Goal: Complete application form

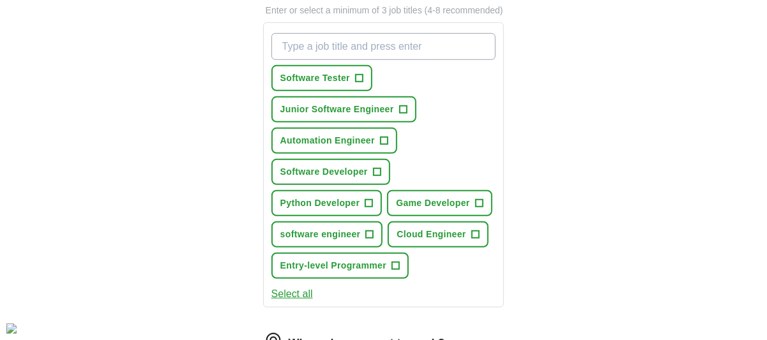
scroll to position [464, 0]
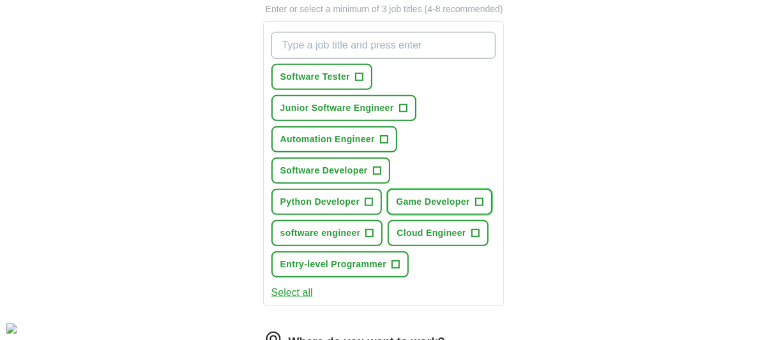
click at [478, 197] on span "+" at bounding box center [479, 202] width 8 height 10
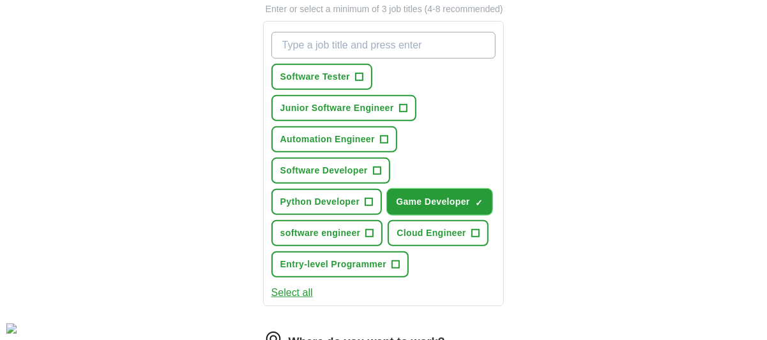
click at [0, 0] on span "×" at bounding box center [0, 0] width 0 height 0
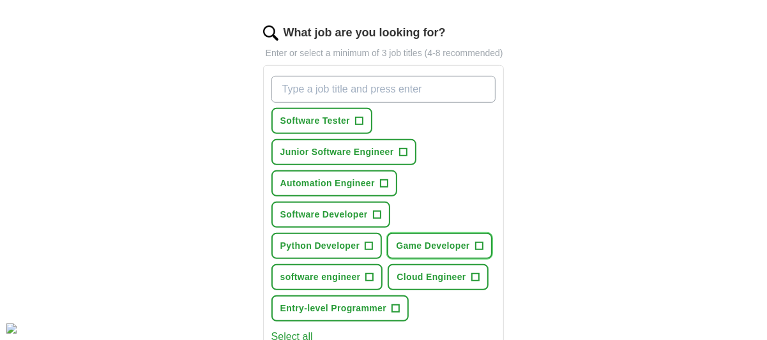
scroll to position [418, 0]
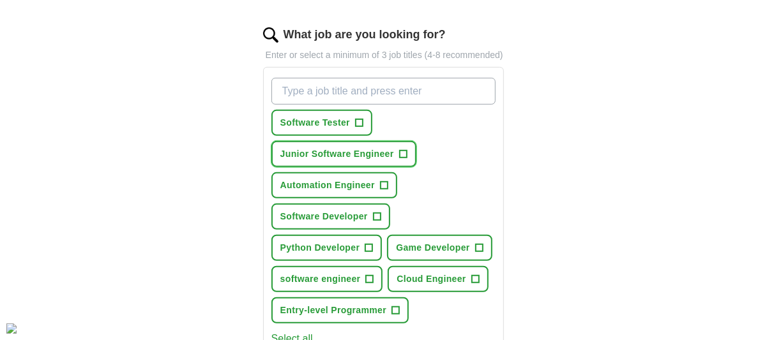
click at [346, 154] on span "Junior Software Engineer" at bounding box center [337, 153] width 114 height 13
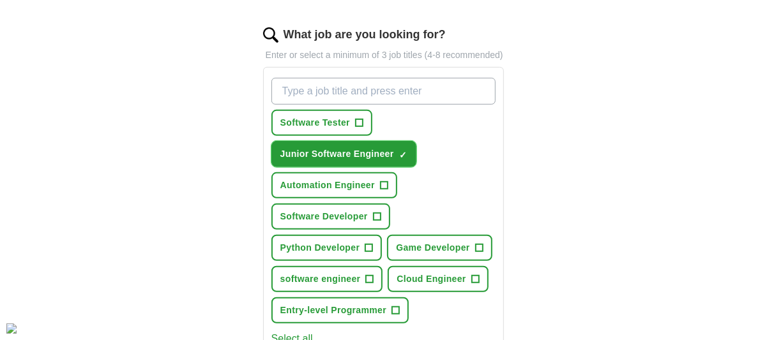
click at [347, 149] on span "Junior Software Engineer" at bounding box center [337, 153] width 114 height 13
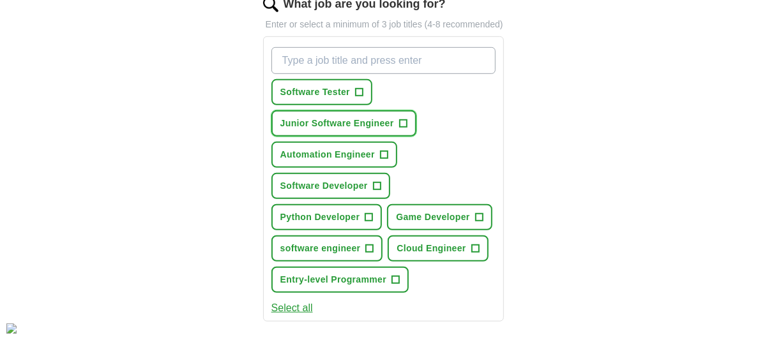
scroll to position [456, 0]
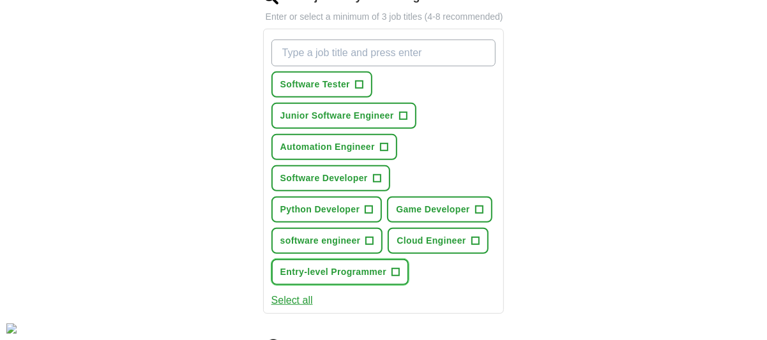
click at [347, 273] on span "Entry-level Programmer" at bounding box center [333, 272] width 106 height 13
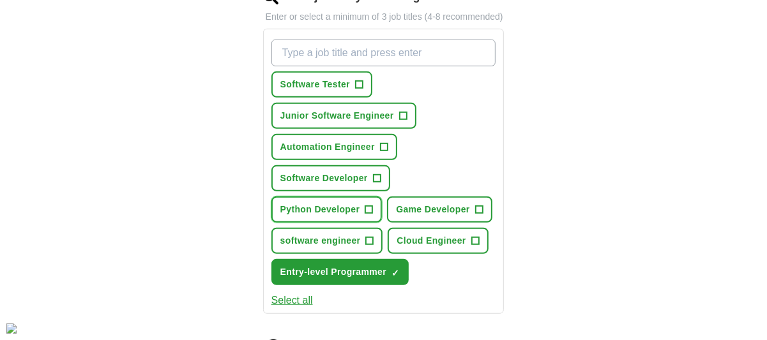
click at [287, 206] on span "Python Developer" at bounding box center [320, 209] width 80 height 13
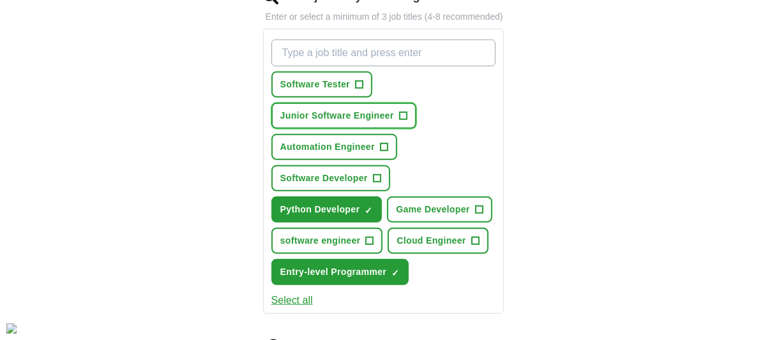
click at [348, 110] on span "Junior Software Engineer" at bounding box center [337, 115] width 114 height 13
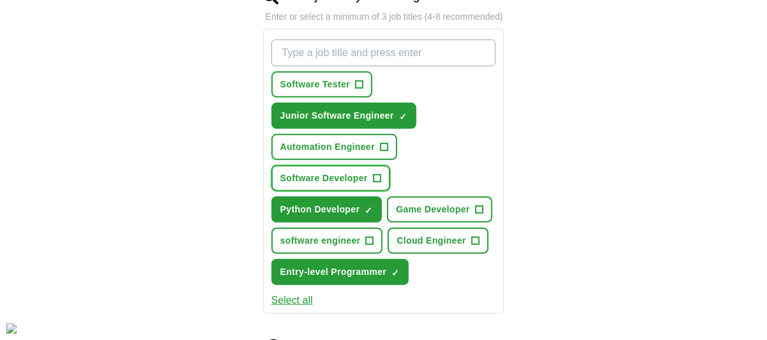
click at [321, 172] on span "Software Developer" at bounding box center [323, 178] width 87 height 13
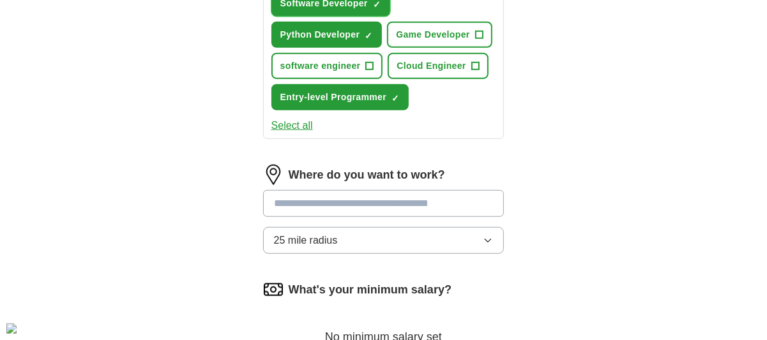
scroll to position [634, 0]
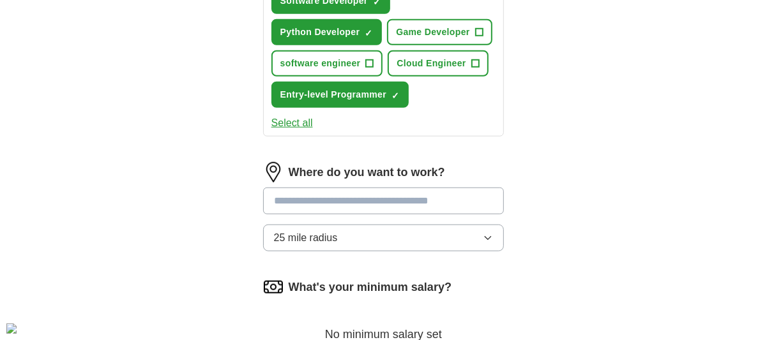
click at [430, 251] on div "Where do you want to work? 25 mile radius" at bounding box center [383, 212] width 241 height 100
click at [407, 231] on button "25 mile radius" at bounding box center [383, 238] width 241 height 27
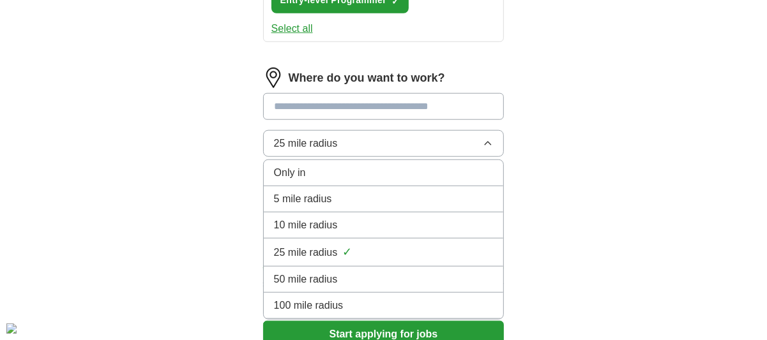
scroll to position [731, 0]
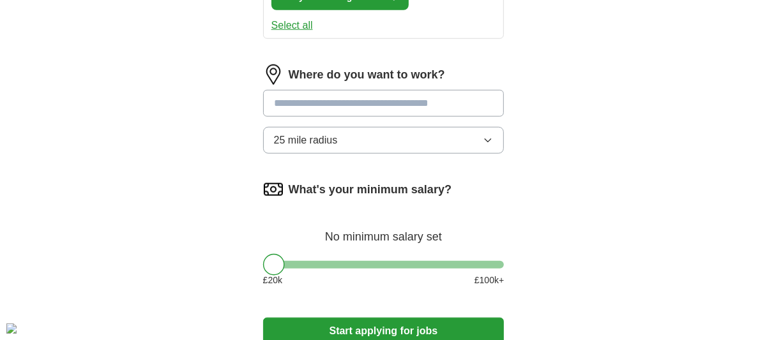
click at [370, 103] on input at bounding box center [383, 103] width 241 height 27
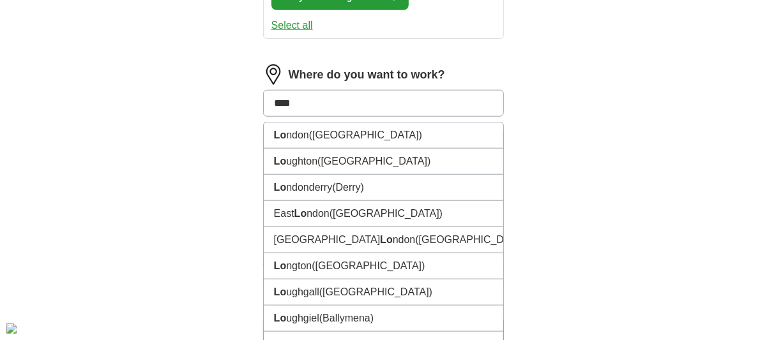
type input "*****"
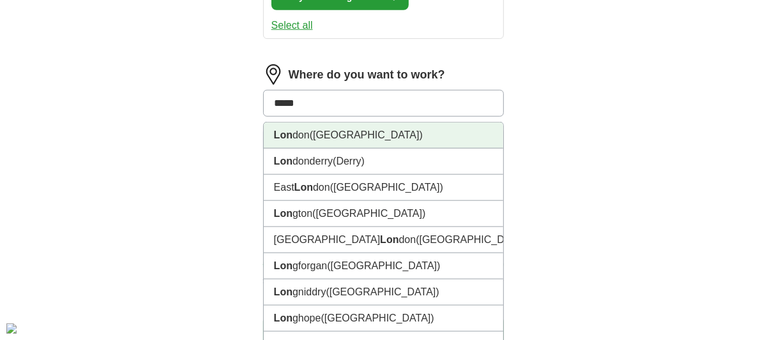
click at [347, 139] on li "Lon don ([GEOGRAPHIC_DATA])" at bounding box center [384, 136] width 240 height 26
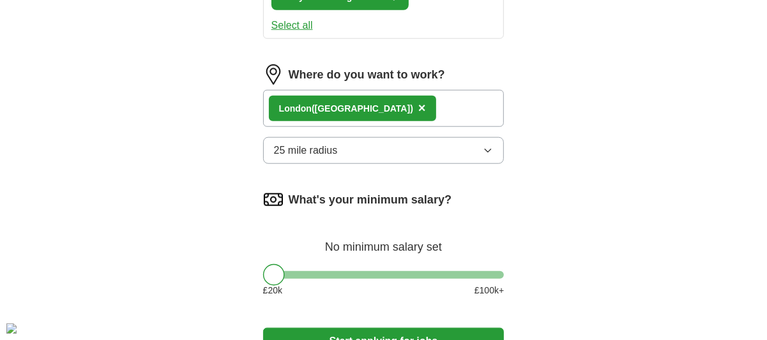
click at [370, 148] on button "25 mile radius" at bounding box center [383, 150] width 241 height 27
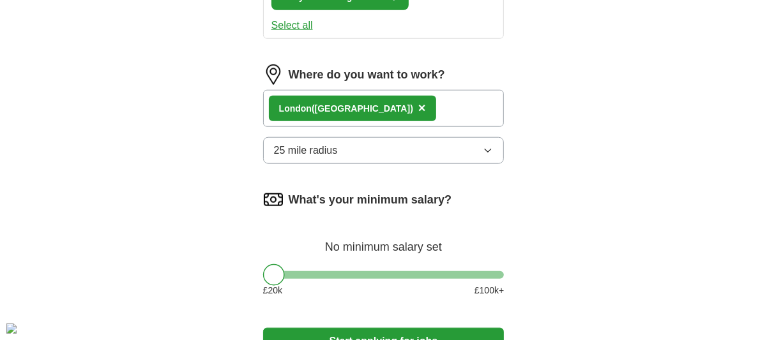
click at [299, 276] on div "What's your minimum salary? No minimum salary set £ 20 k £ 100 k+" at bounding box center [383, 249] width 241 height 118
click at [287, 273] on div at bounding box center [383, 275] width 241 height 8
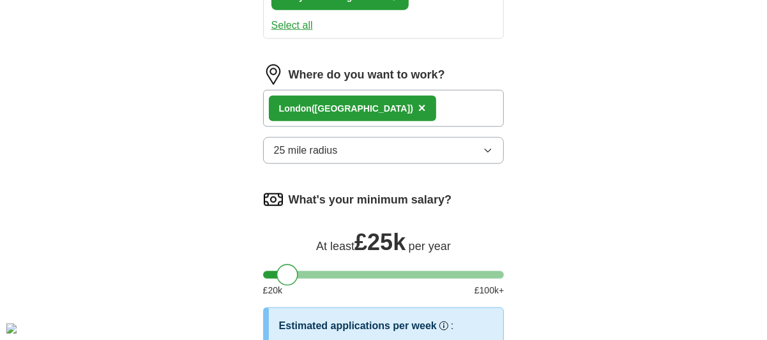
click at [287, 273] on div at bounding box center [287, 275] width 22 height 22
drag, startPoint x: 287, startPoint y: 273, endPoint x: 275, endPoint y: 260, distance: 17.2
click at [275, 264] on div at bounding box center [277, 275] width 22 height 22
drag, startPoint x: 275, startPoint y: 260, endPoint x: 263, endPoint y: 266, distance: 13.4
click at [263, 266] on div "What's your minimum salary? At least £ 20k per year £ 20 k £ 100 k+" at bounding box center [383, 249] width 241 height 118
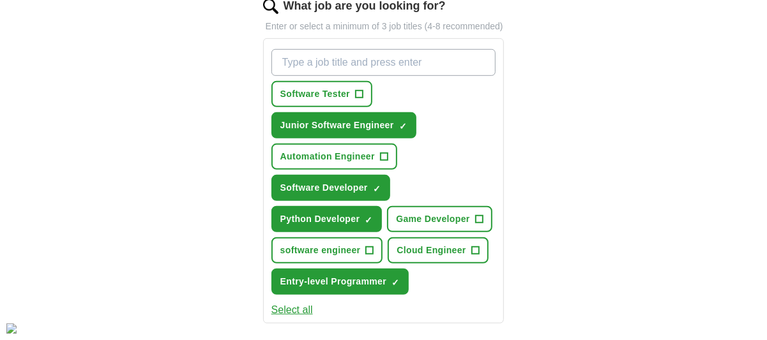
scroll to position [418, 0]
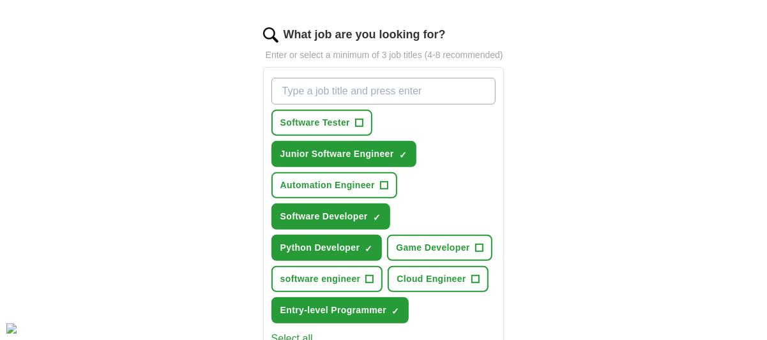
click at [340, 79] on input "What job are you looking for?" at bounding box center [383, 91] width 225 height 27
type input "e"
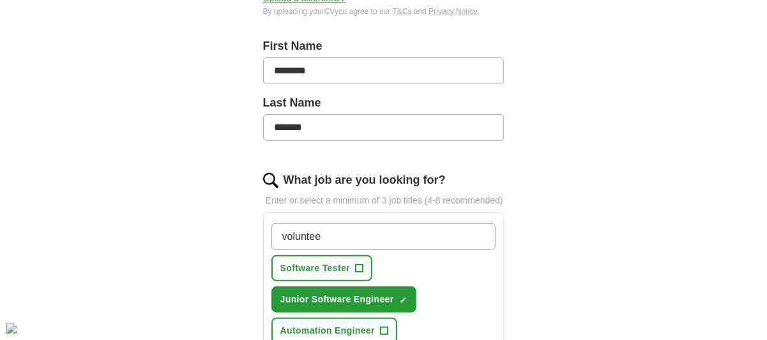
scroll to position [273, 0]
type input "v"
type input "t"
type input "Volunteer Developer"
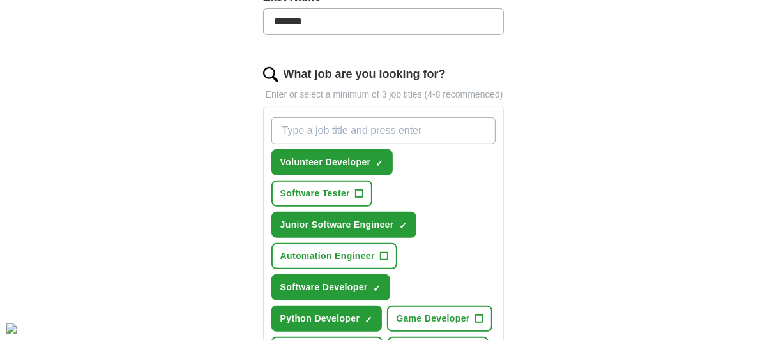
scroll to position [379, 0]
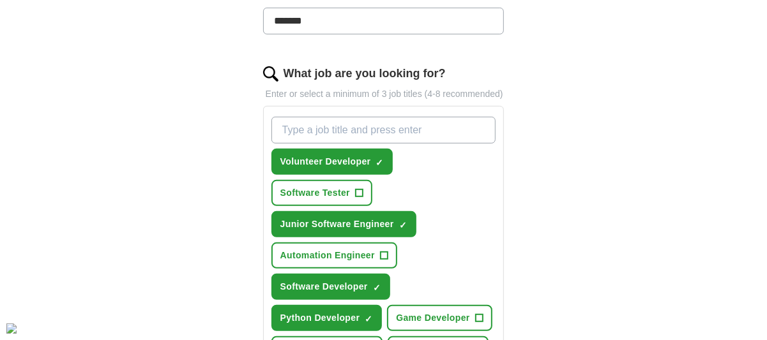
click at [350, 128] on input "What job are you looking for?" at bounding box center [383, 130] width 225 height 27
type input "Entry-level Software Developer"
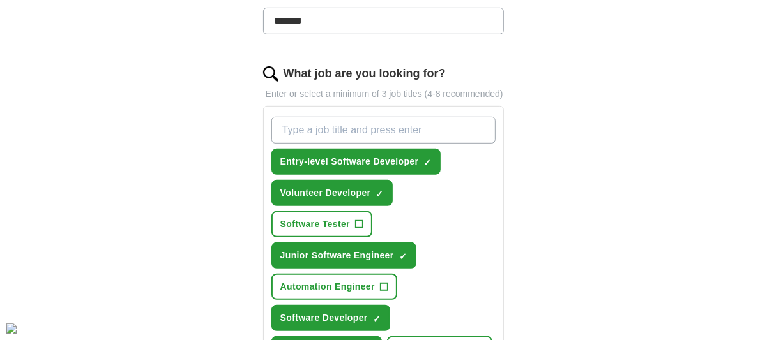
click at [350, 118] on input "What job are you looking for?" at bounding box center [383, 130] width 225 height 27
type input "Junior Systems Administrator"
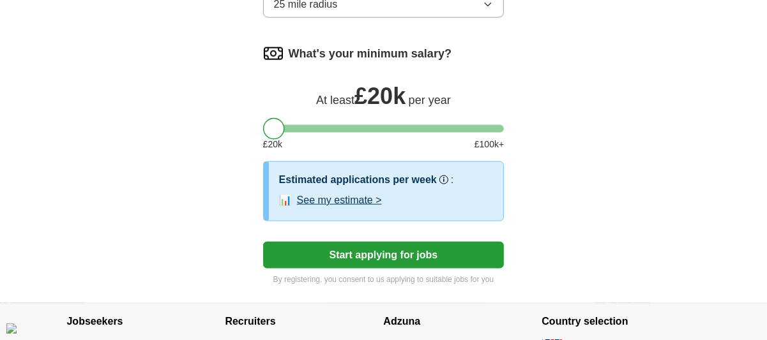
scroll to position [973, 0]
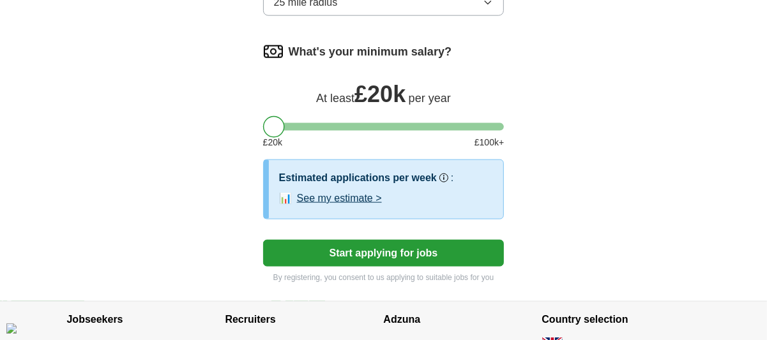
click at [377, 245] on button "Start applying for jobs" at bounding box center [383, 253] width 241 height 27
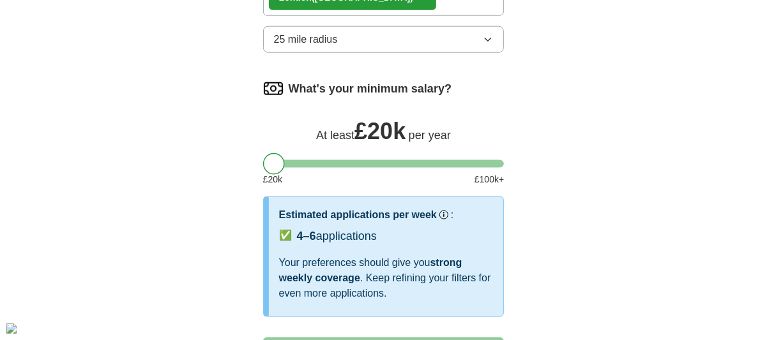
select select "**"
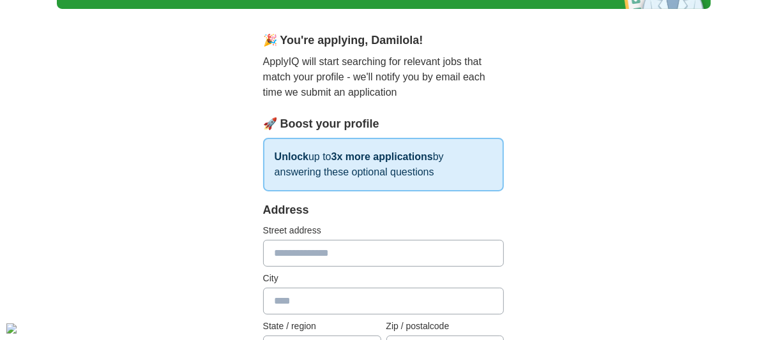
scroll to position [100, 0]
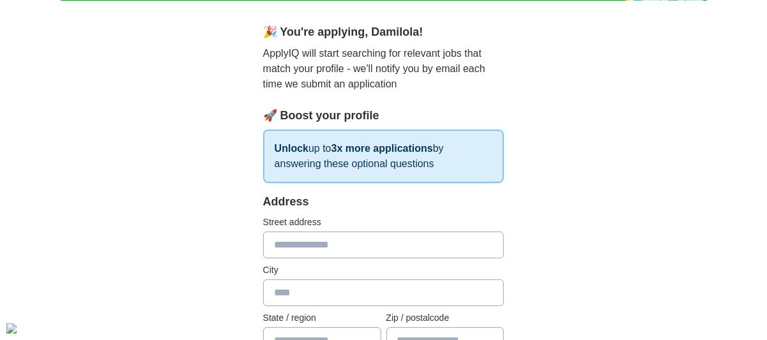
click at [360, 247] on input "text" at bounding box center [383, 245] width 241 height 27
type input "**********"
type input "******"
type input "*******"
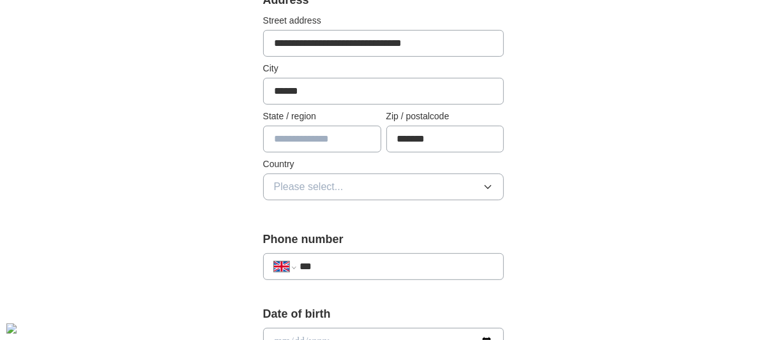
scroll to position [301, 0]
click at [327, 143] on input "text" at bounding box center [322, 139] width 118 height 27
type input "******"
click at [318, 174] on button "Please select..." at bounding box center [383, 187] width 241 height 27
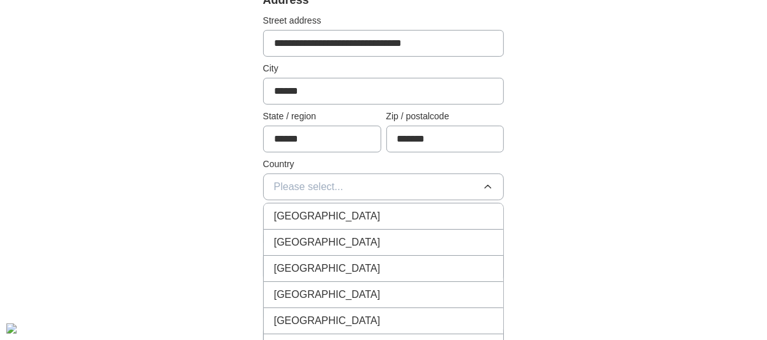
click at [307, 218] on span "[GEOGRAPHIC_DATA]" at bounding box center [327, 216] width 107 height 15
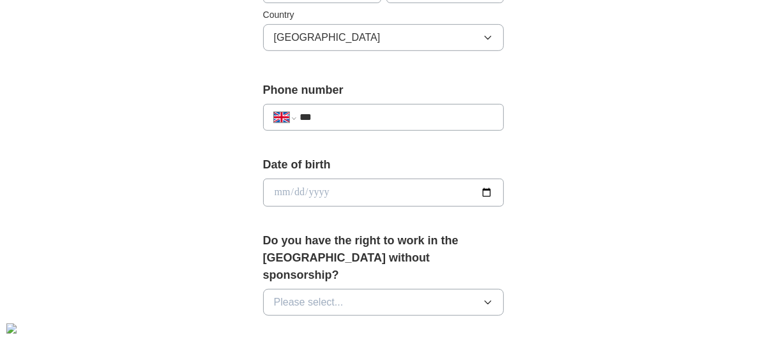
scroll to position [452, 0]
click at [356, 117] on input "***" at bounding box center [396, 116] width 194 height 15
type input "**********"
click at [317, 172] on div "Date of birth" at bounding box center [383, 185] width 241 height 61
click at [310, 181] on input "date" at bounding box center [383, 191] width 241 height 28
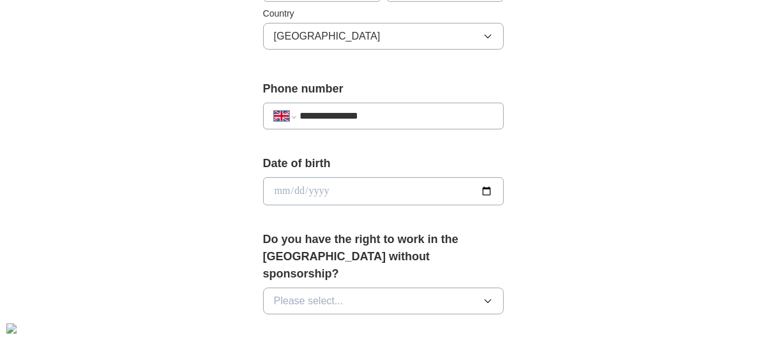
click at [310, 181] on input "date" at bounding box center [383, 191] width 241 height 28
type input "**********"
click at [312, 294] on span "Please select..." at bounding box center [309, 301] width 70 height 15
click at [291, 323] on div "Yes" at bounding box center [384, 330] width 220 height 15
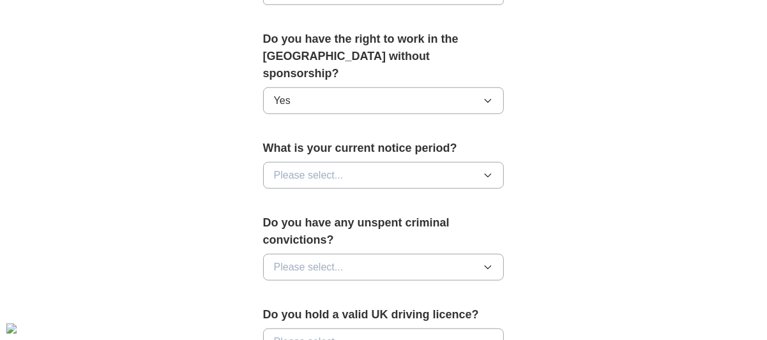
scroll to position [654, 0]
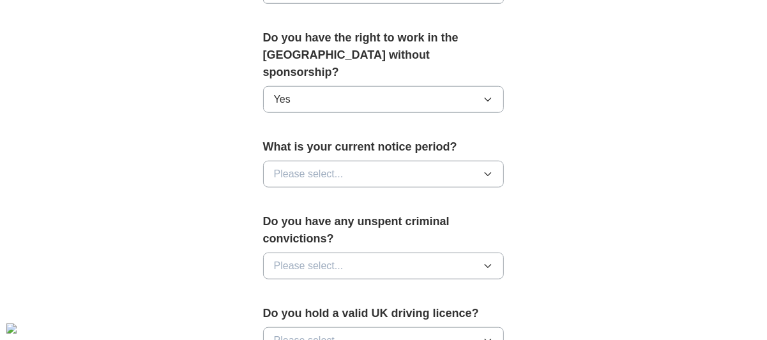
click at [342, 167] on span "Please select..." at bounding box center [309, 174] width 70 height 15
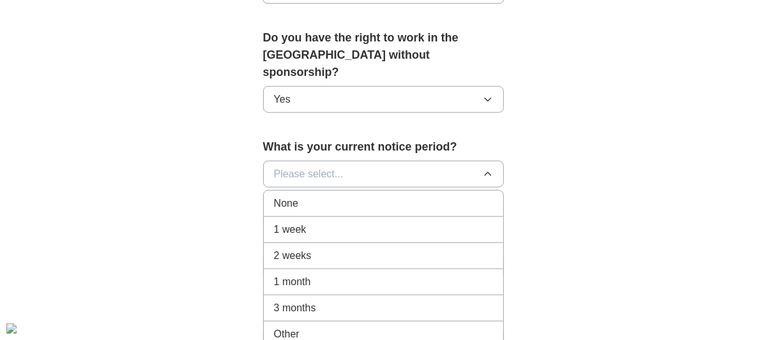
click at [311, 248] on div "2 weeks" at bounding box center [384, 255] width 220 height 15
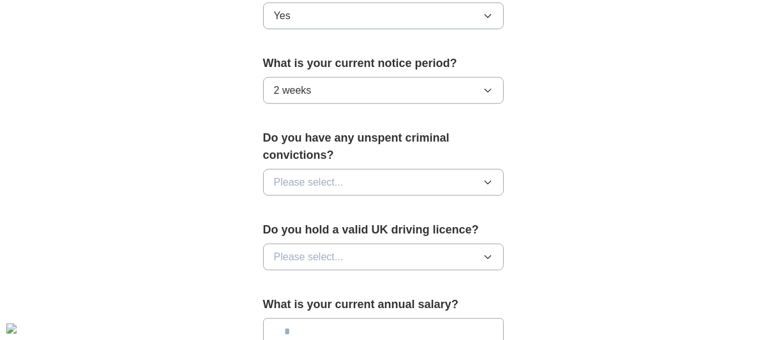
scroll to position [739, 0]
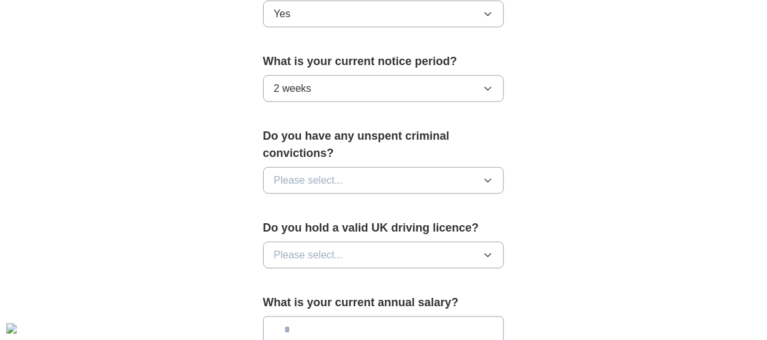
click at [331, 171] on div "Do you have any unspent criminal convictions? Please select..." at bounding box center [383, 166] width 241 height 77
click at [312, 173] on span "Please select..." at bounding box center [309, 180] width 70 height 15
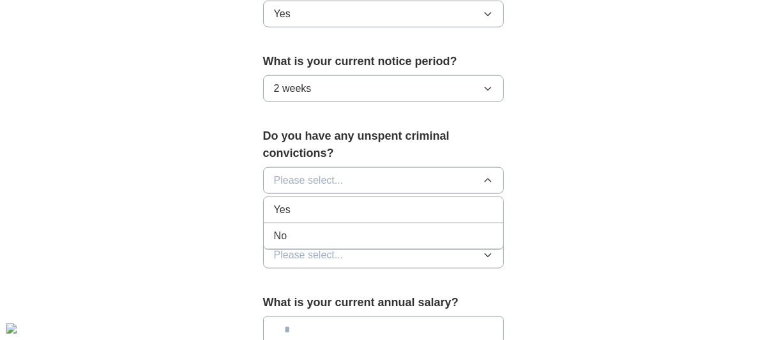
click at [303, 228] on div "No" at bounding box center [384, 235] width 220 height 15
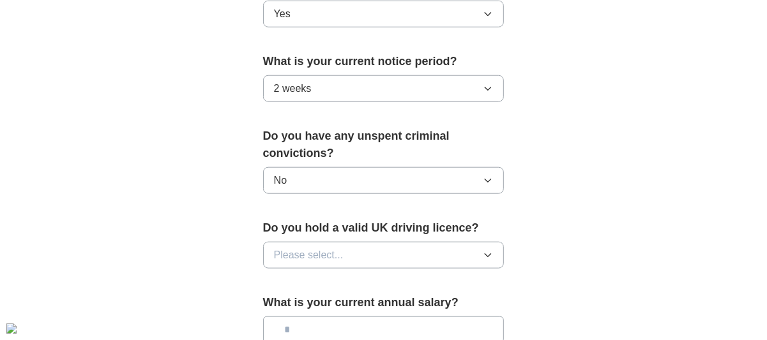
click at [312, 248] on span "Please select..." at bounding box center [309, 255] width 70 height 15
click at [292, 277] on div "Yes" at bounding box center [384, 284] width 220 height 15
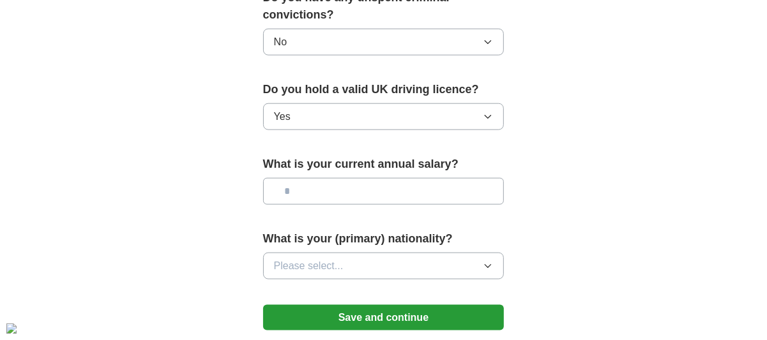
scroll to position [882, 0]
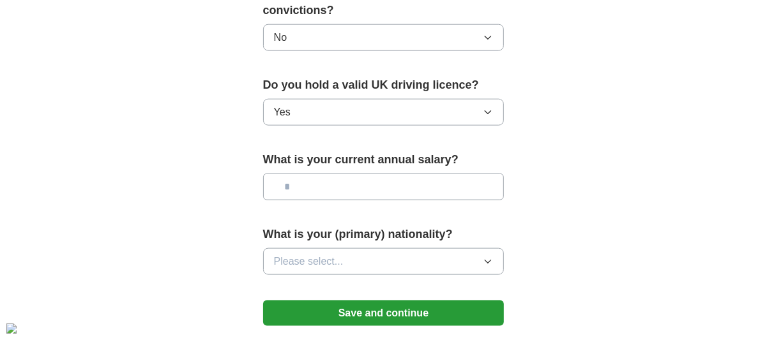
click at [311, 174] on input "text" at bounding box center [383, 187] width 241 height 27
type input "*******"
click at [318, 254] on span "Please select..." at bounding box center [309, 261] width 70 height 15
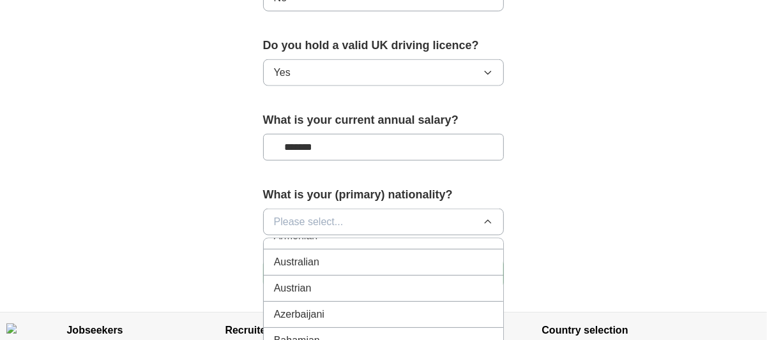
scroll to position [0, 0]
click at [295, 270] on span "British" at bounding box center [288, 277] width 28 height 15
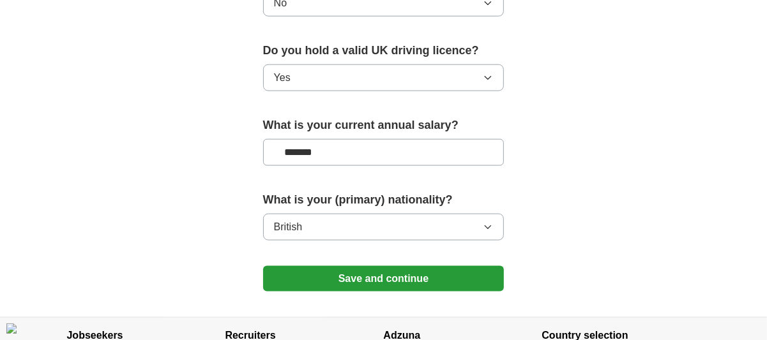
scroll to position [917, 0]
click at [324, 266] on button "Save and continue" at bounding box center [383, 279] width 241 height 26
